Goal: Task Accomplishment & Management: Use online tool/utility

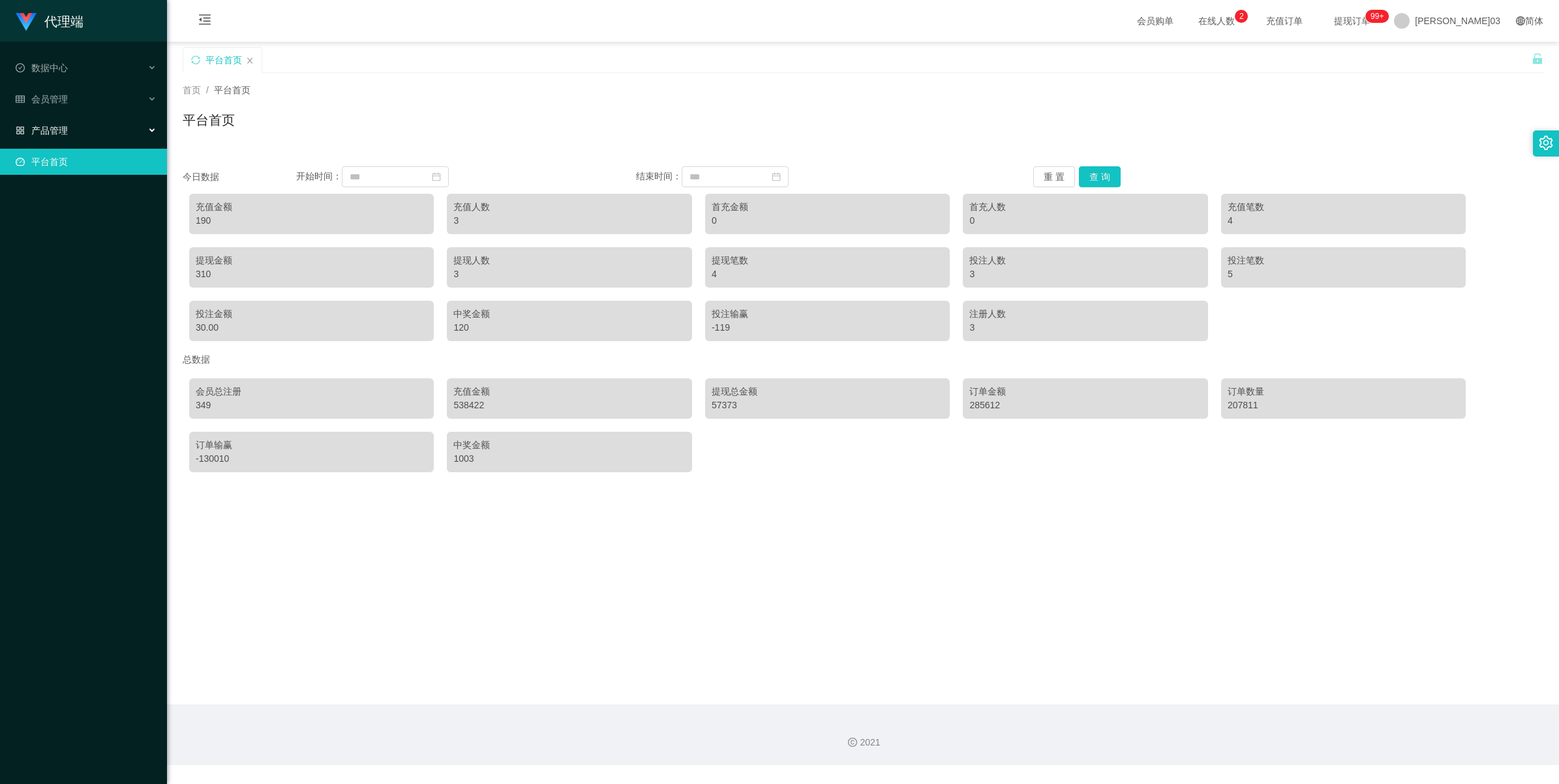
click at [73, 134] on div "产品管理" at bounding box center [83, 129] width 167 height 26
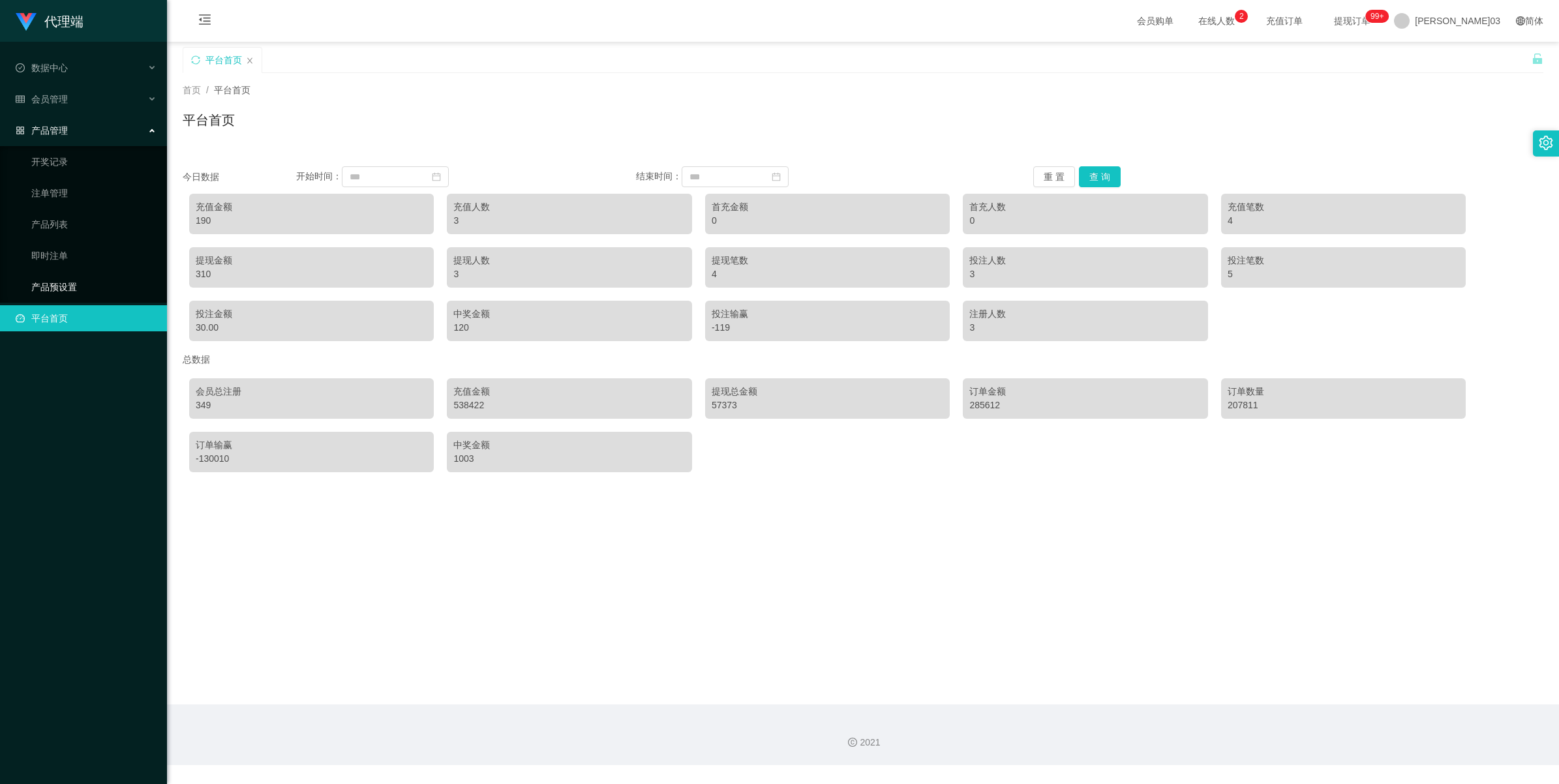
click at [95, 282] on link "产品预设置" at bounding box center [93, 286] width 125 height 26
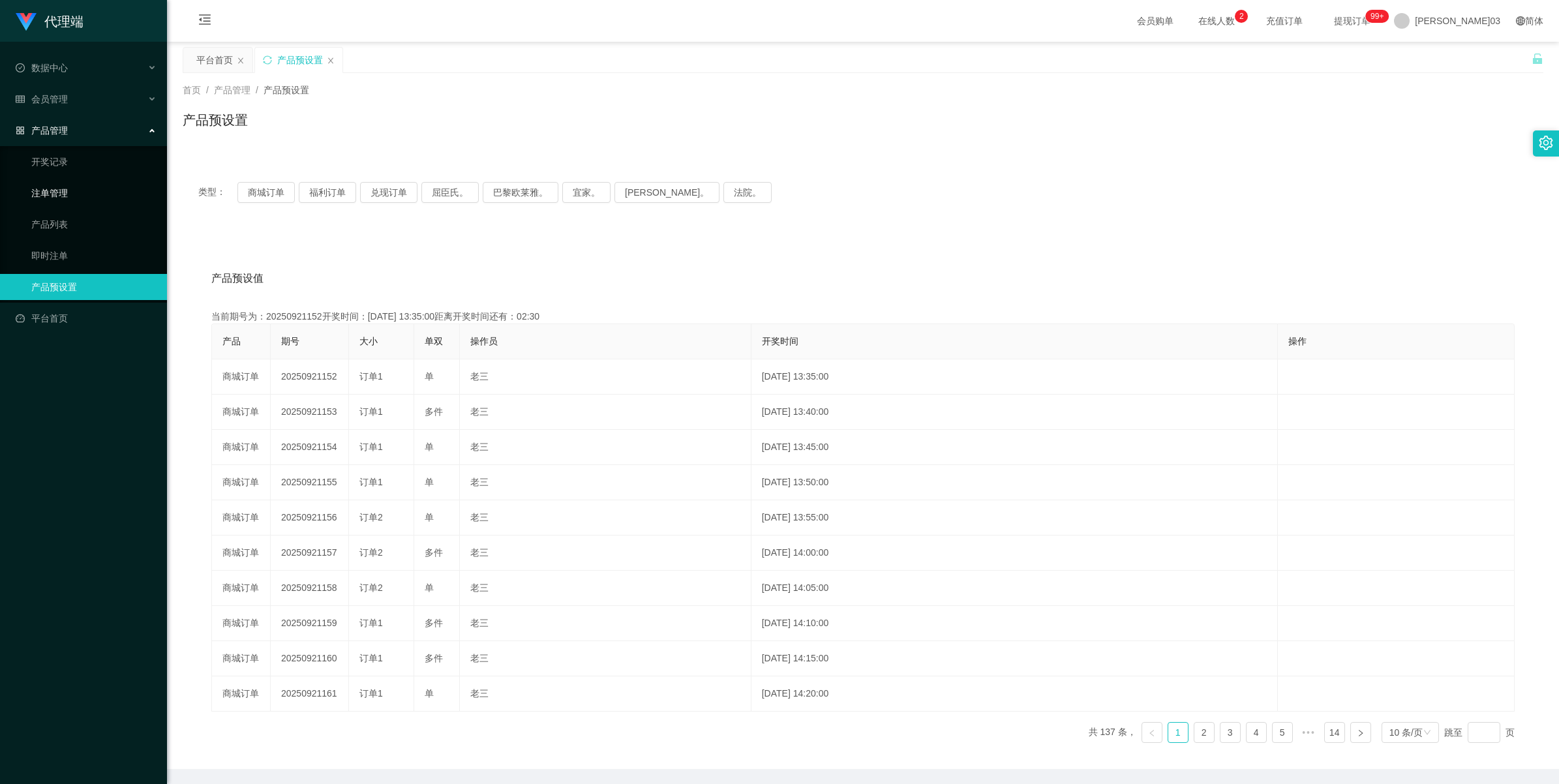
click at [75, 184] on link "注单管理" at bounding box center [93, 192] width 125 height 26
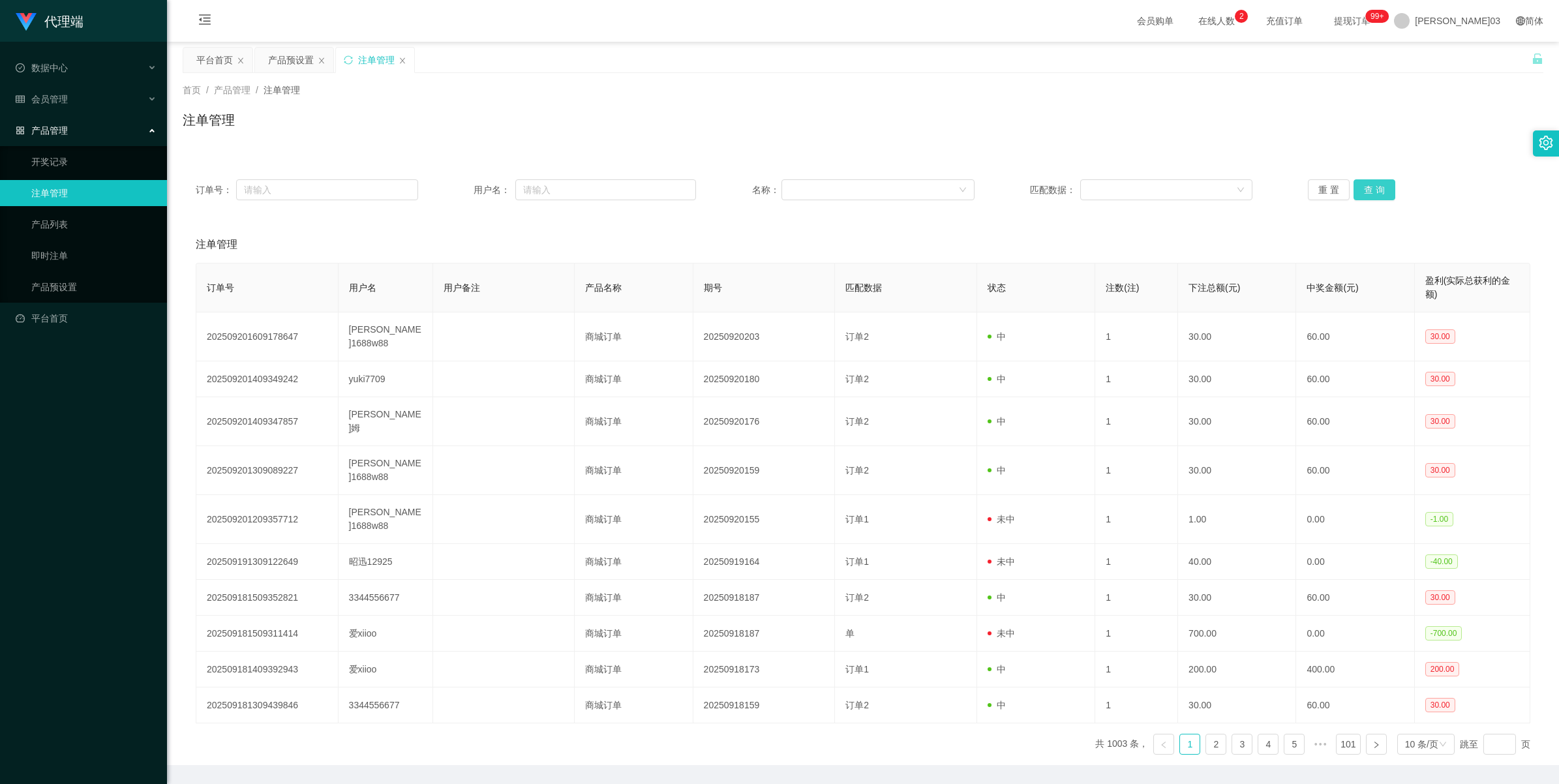
click at [467, 189] on button "查 询" at bounding box center [1374, 190] width 42 height 21
click at [467, 190] on button "重 置" at bounding box center [1328, 190] width 42 height 21
click at [467, 190] on button "查 询" at bounding box center [1374, 190] width 42 height 21
click at [274, 63] on div "产品预设置" at bounding box center [290, 60] width 45 height 25
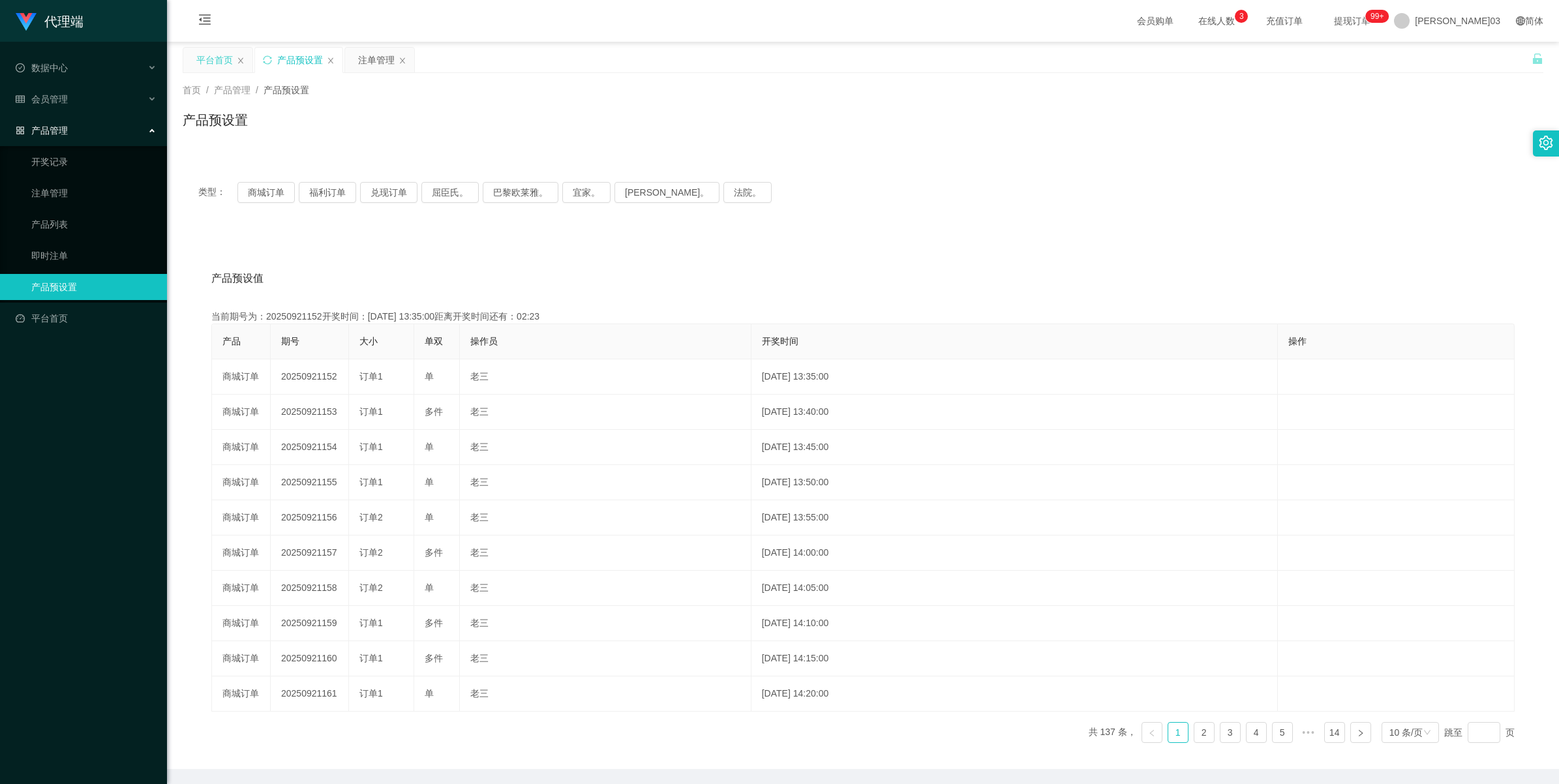
click at [204, 70] on div "平台首页" at bounding box center [214, 60] width 36 height 25
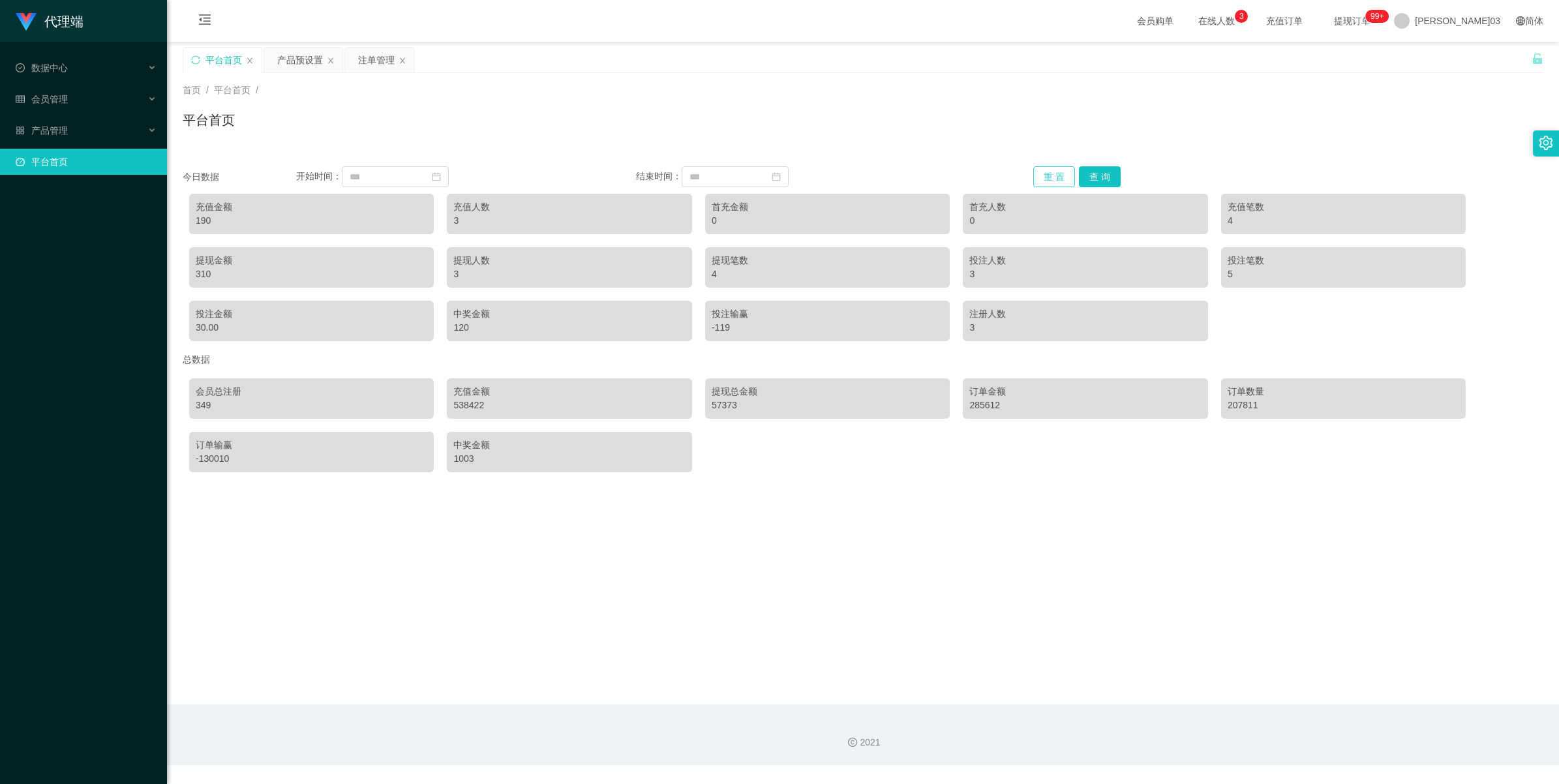
click at [467, 175] on button "重 置" at bounding box center [1053, 176] width 42 height 21
click at [467, 176] on div "重 置 查 询" at bounding box center [1146, 176] width 227 height 21
click at [467, 174] on button "查 询" at bounding box center [1099, 176] width 42 height 21
drag, startPoint x: 1099, startPoint y: 171, endPoint x: 1062, endPoint y: 174, distance: 37.1
click at [467, 171] on button "查 询" at bounding box center [1099, 176] width 42 height 21
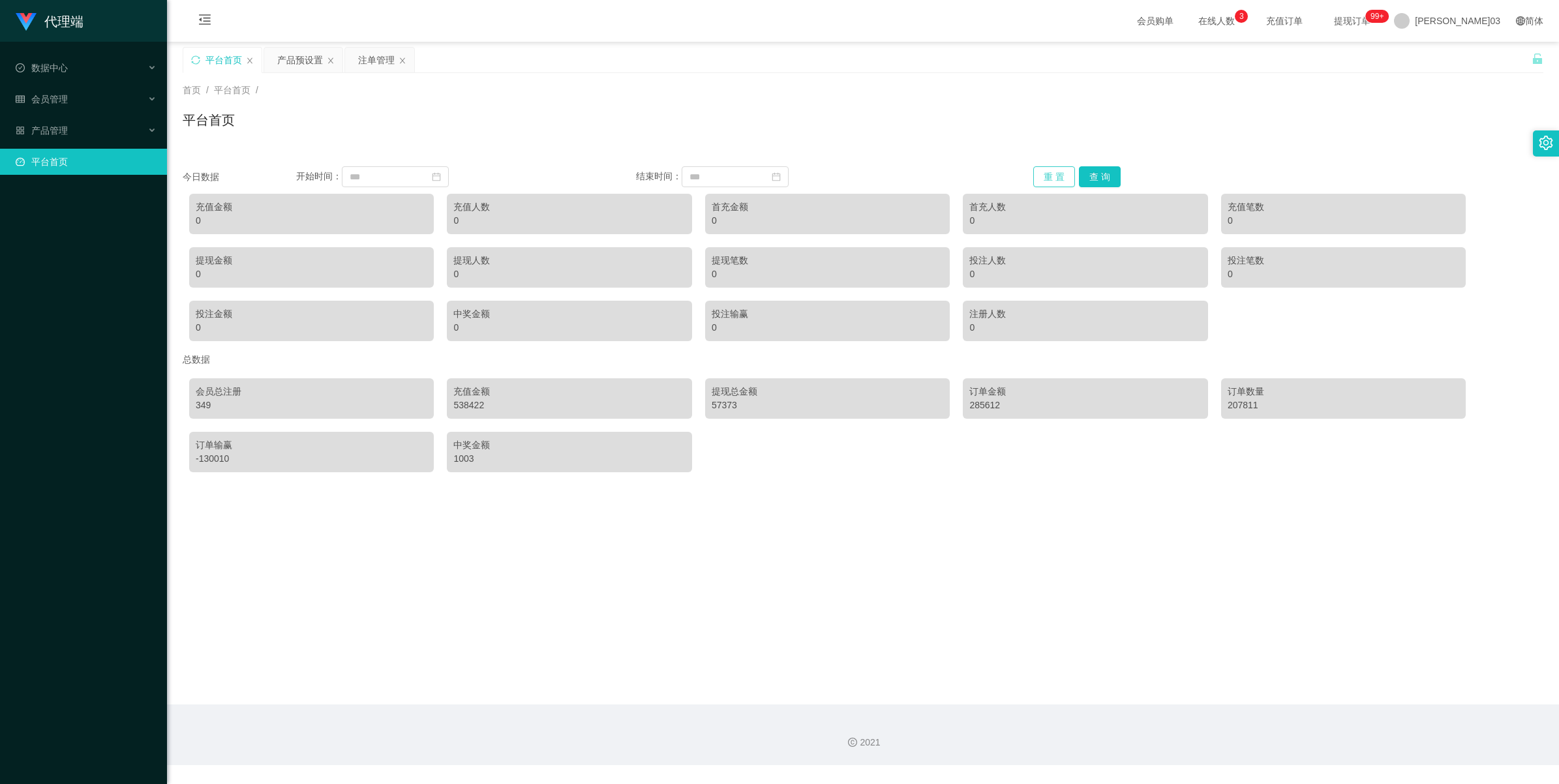
click at [467, 174] on button "重 置" at bounding box center [1053, 176] width 42 height 21
